Goal: Task Accomplishment & Management: Use online tool/utility

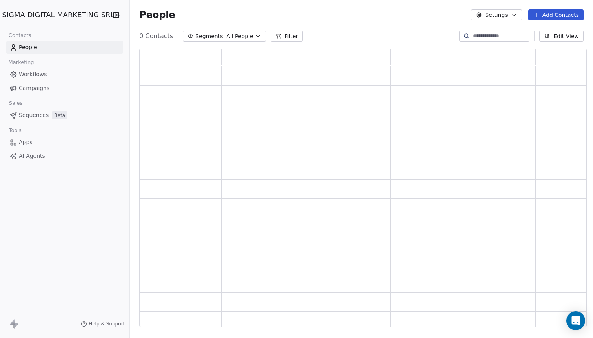
scroll to position [278, 447]
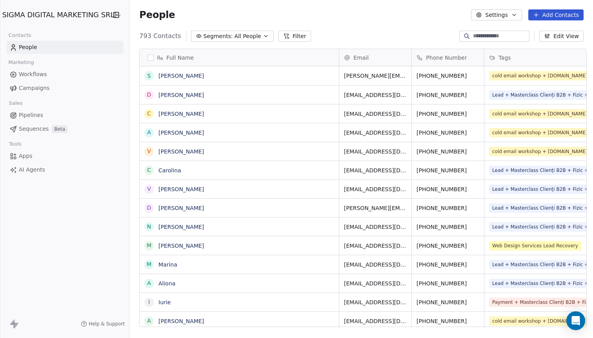
click at [38, 86] on span "Campaigns" at bounding box center [34, 88] width 31 height 8
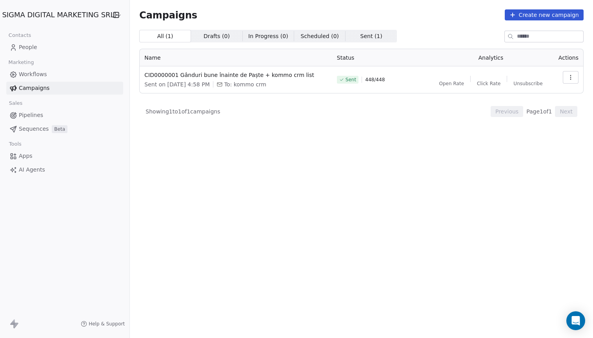
click at [47, 17] on html "SIGMA DIGITAL MARKETING SRL Contacts People Marketing Workflows Campaigns Sales…" at bounding box center [296, 169] width 593 height 338
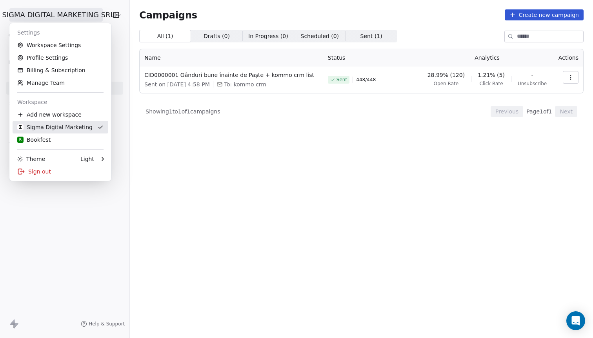
click at [45, 138] on div "B Bookfest" at bounding box center [33, 140] width 33 height 8
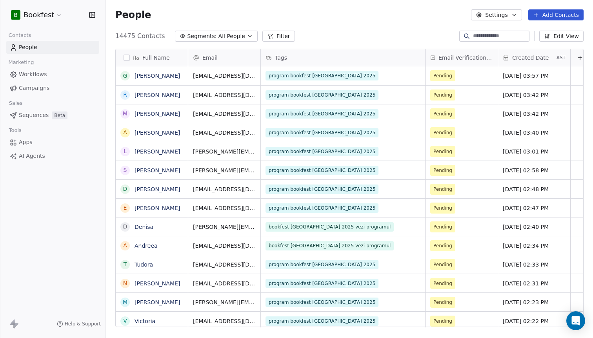
scroll to position [297, 487]
click at [41, 88] on span "Campaigns" at bounding box center [34, 88] width 31 height 8
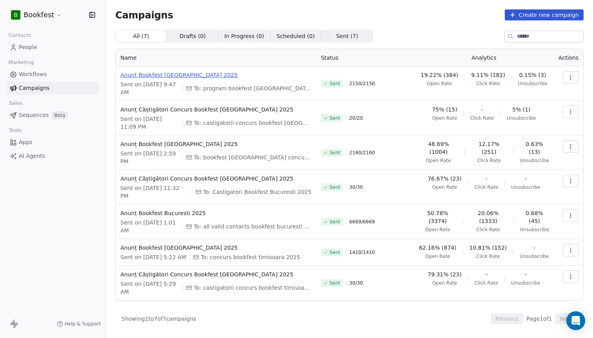
click at [172, 77] on span "Anunț Bookfest [GEOGRAPHIC_DATA] 2025" at bounding box center [215, 75] width 191 height 8
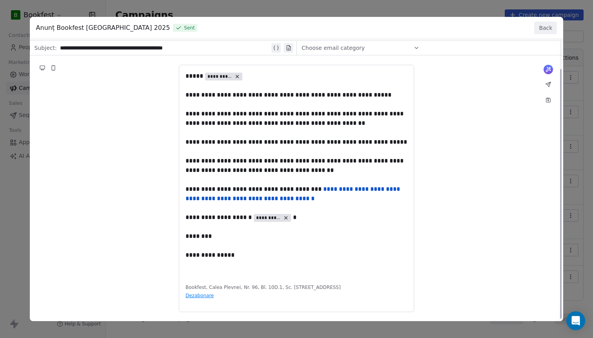
scroll to position [32, 0]
click at [544, 26] on button "Back" at bounding box center [545, 28] width 23 height 13
